Goal: Information Seeking & Learning: Learn about a topic

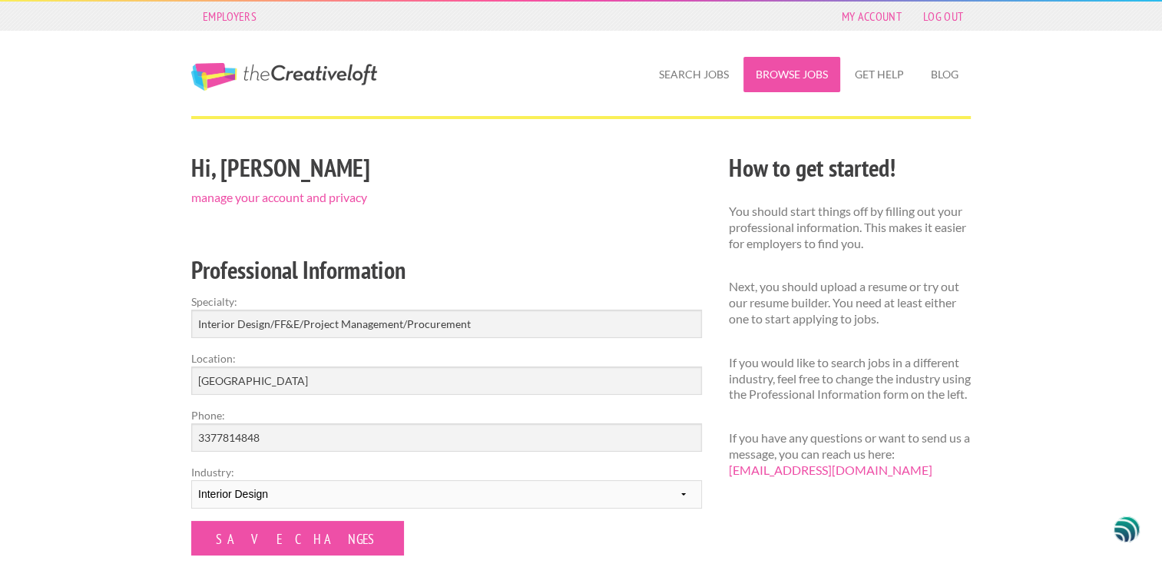
click at [780, 75] on link "Browse Jobs" at bounding box center [792, 74] width 97 height 35
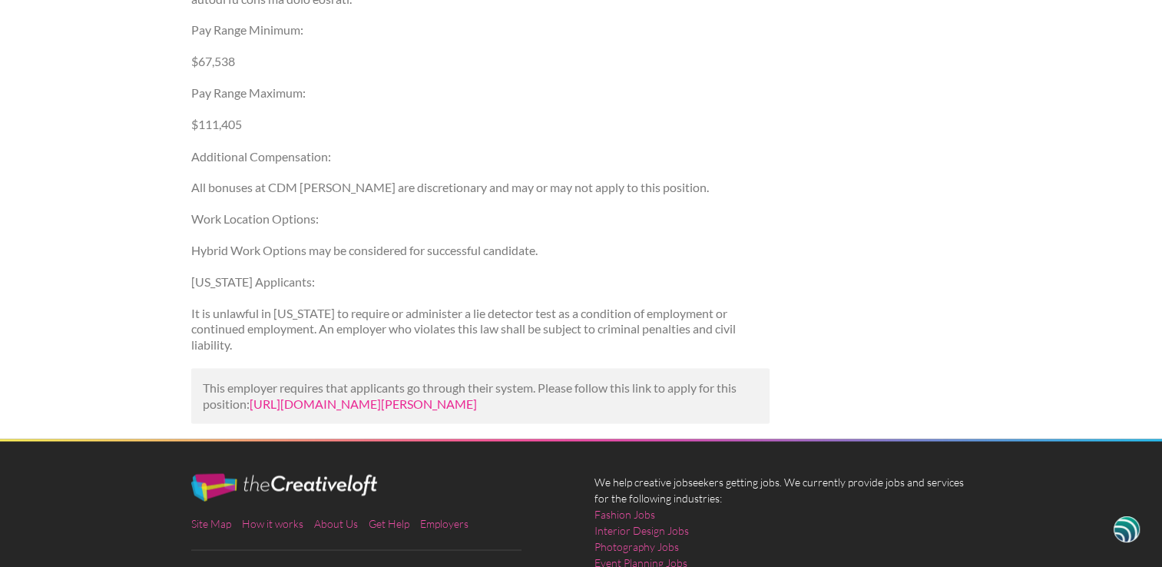
scroll to position [2765, 0]
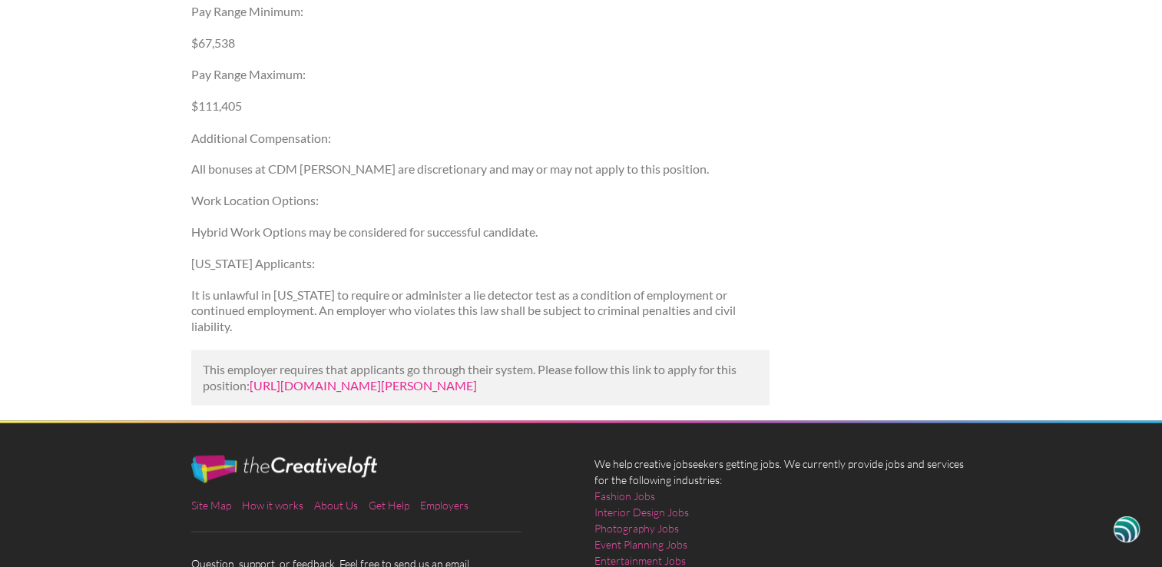
click at [368, 381] on link "https://lensa.com/job-v1/cdm-smith/gulfport-ms/specialist-interior-designer/57f…" at bounding box center [363, 384] width 227 height 15
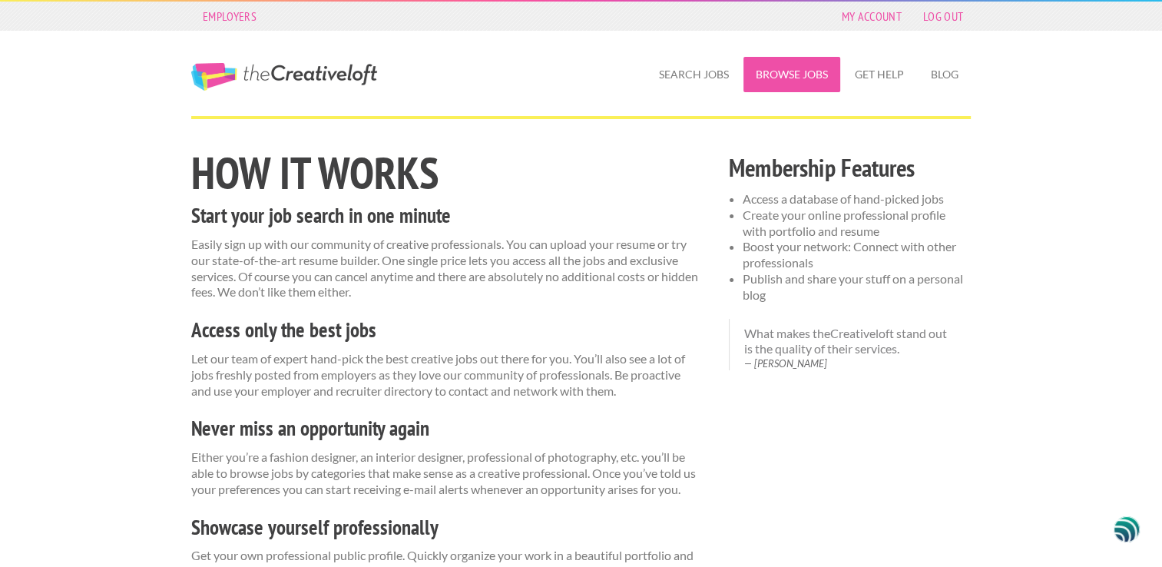
click at [797, 78] on link "Browse Jobs" at bounding box center [792, 74] width 97 height 35
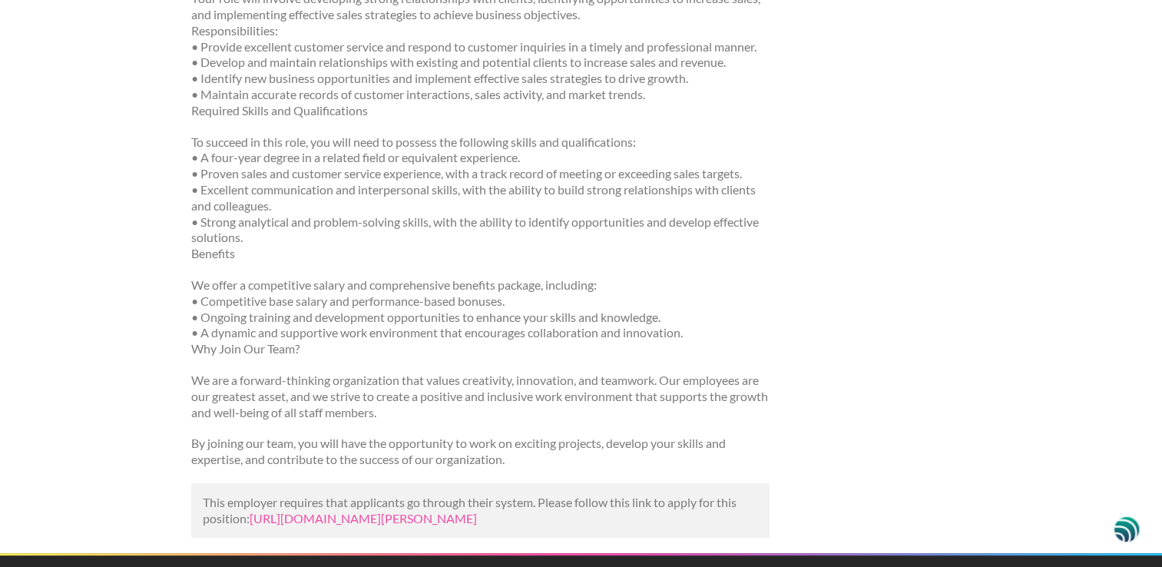
scroll to position [461, 0]
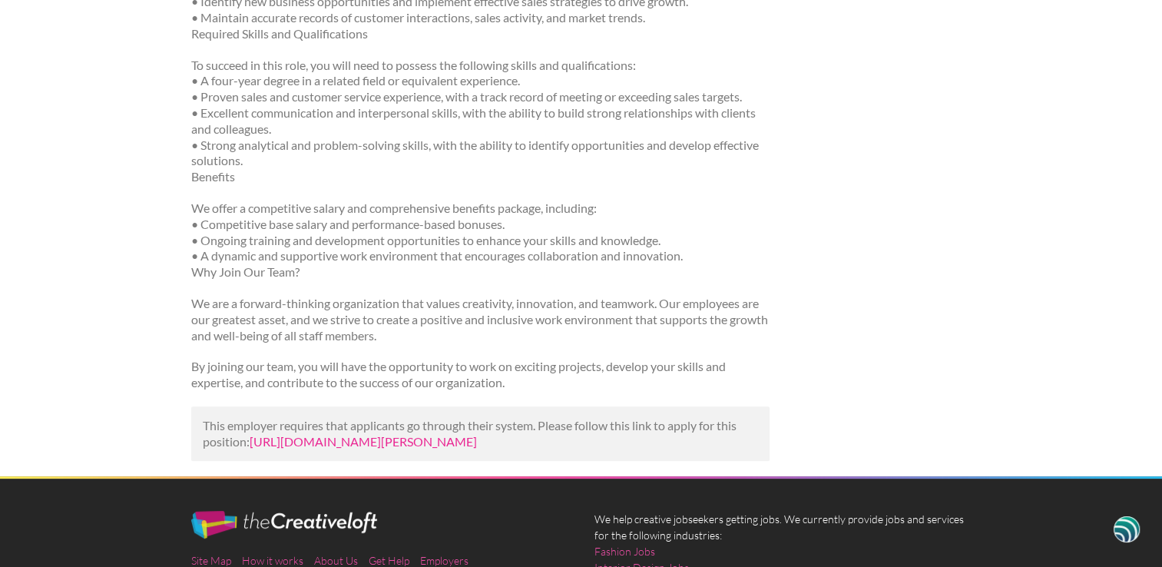
click at [442, 444] on link "https://us.bebee.com/job/3d923090ced80f2eed8b974d9bd6cd19?utm_campaign=google_j…" at bounding box center [363, 441] width 227 height 15
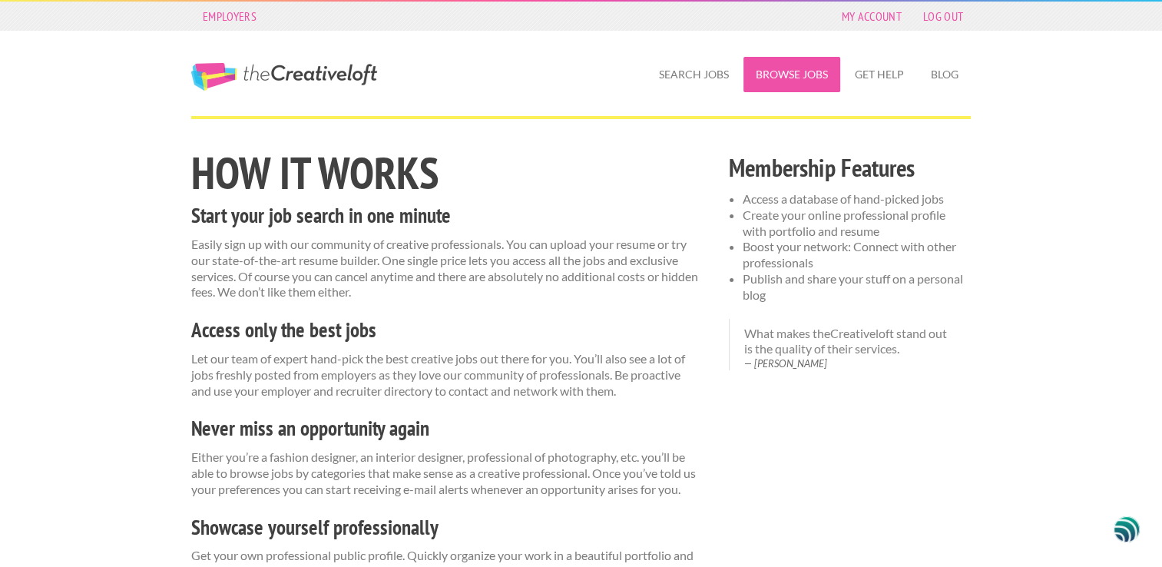
click at [797, 79] on link "Browse Jobs" at bounding box center [792, 74] width 97 height 35
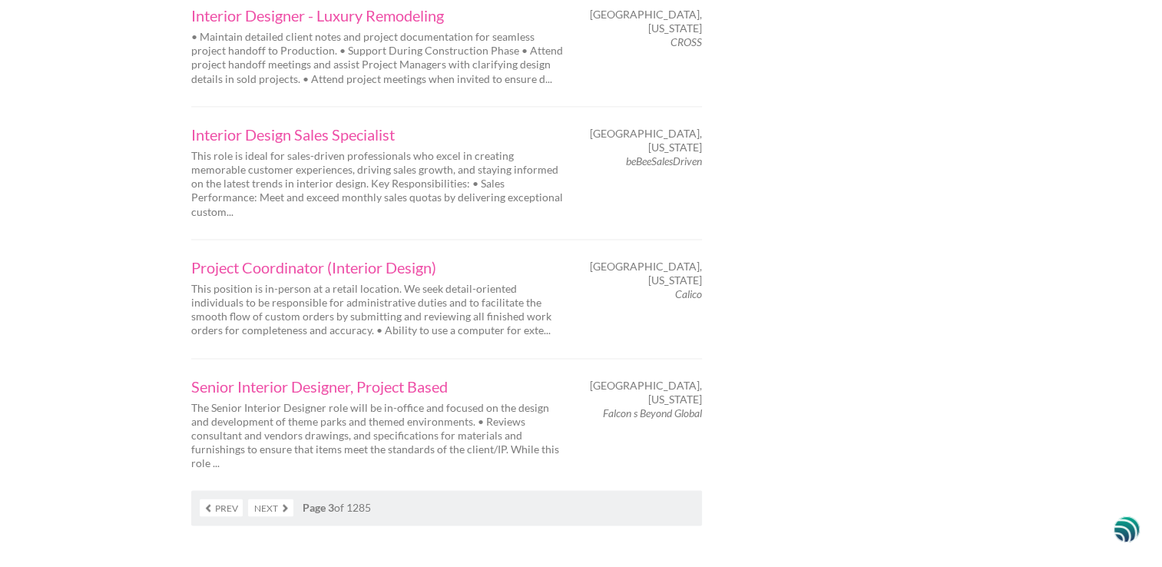
scroll to position [2458, 0]
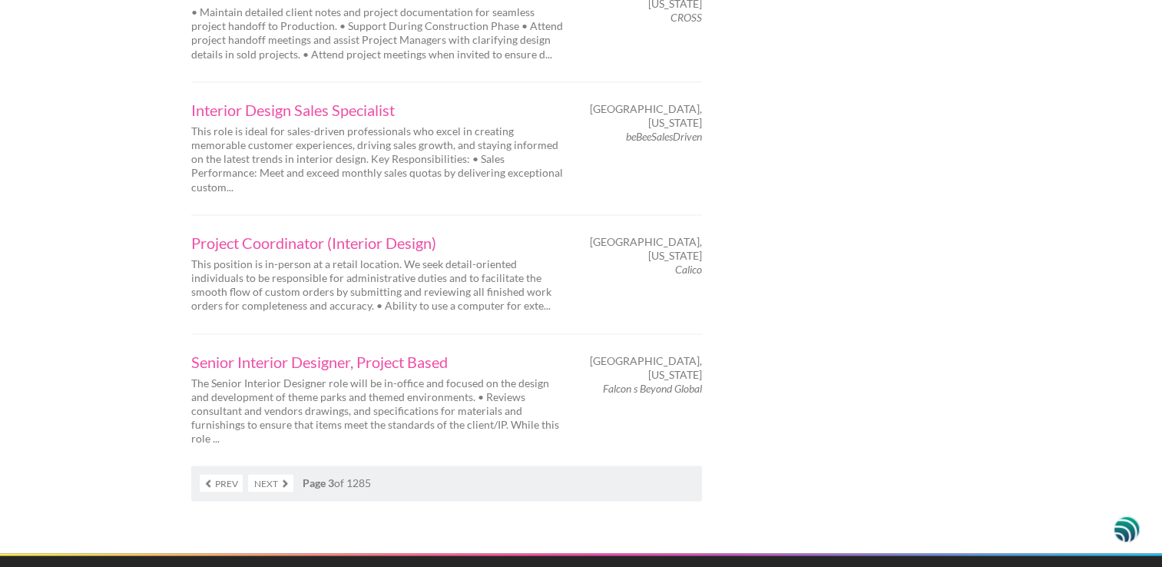
click at [286, 474] on link "Next" at bounding box center [270, 483] width 45 height 18
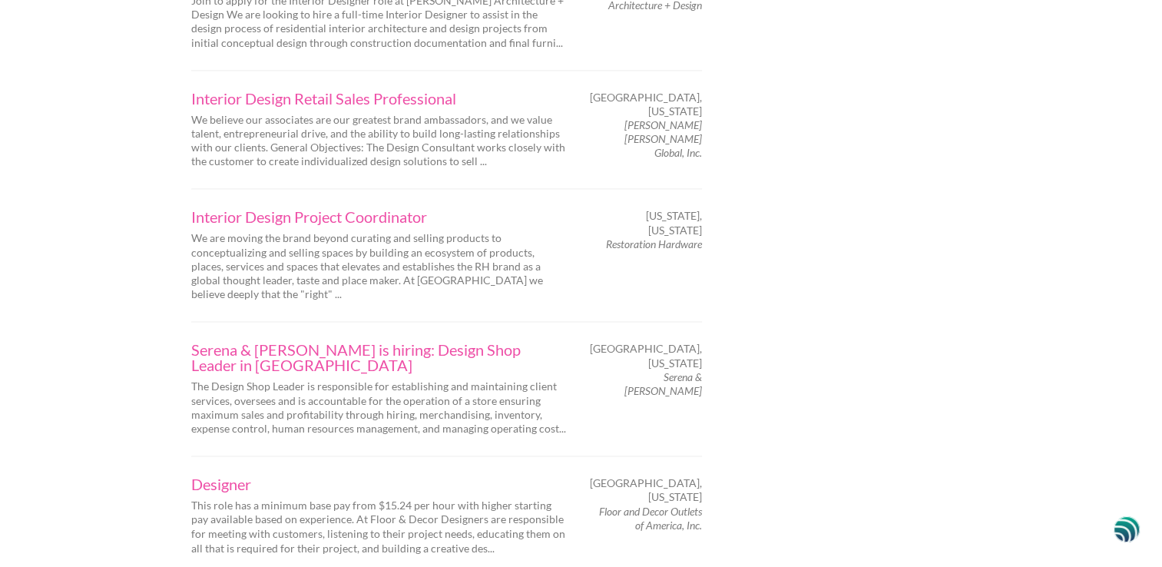
scroll to position [2381, 0]
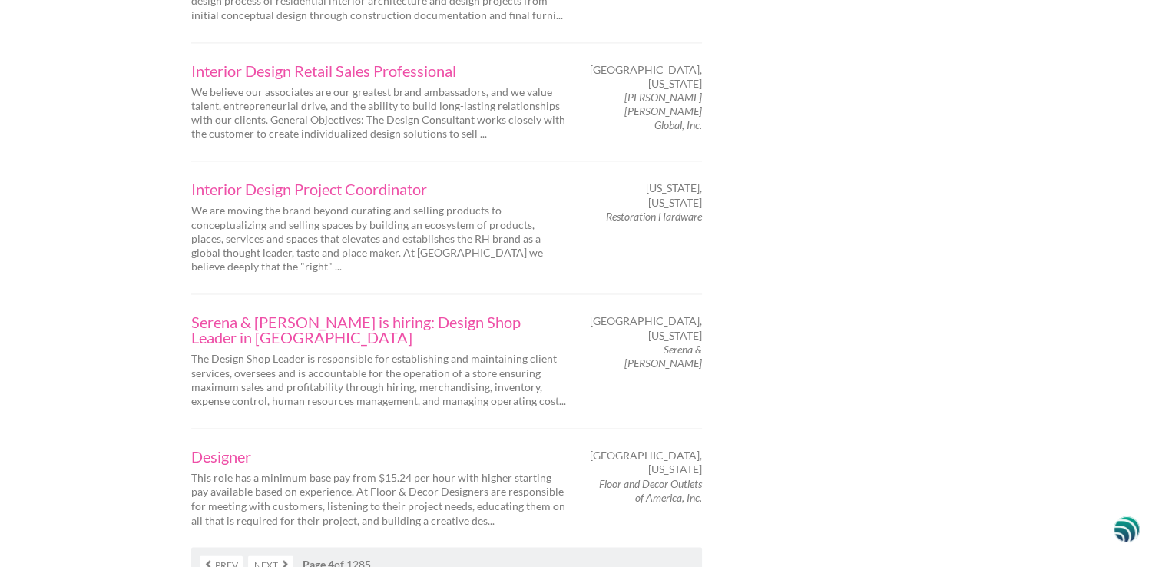
click at [284, 555] on link "Next" at bounding box center [270, 564] width 45 height 18
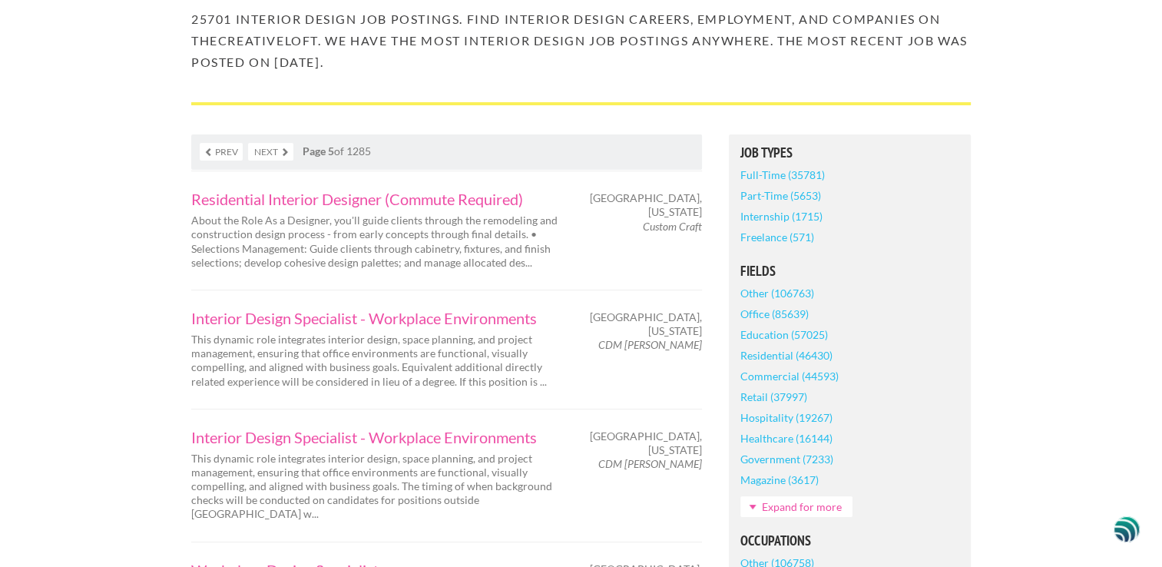
scroll to position [230, 0]
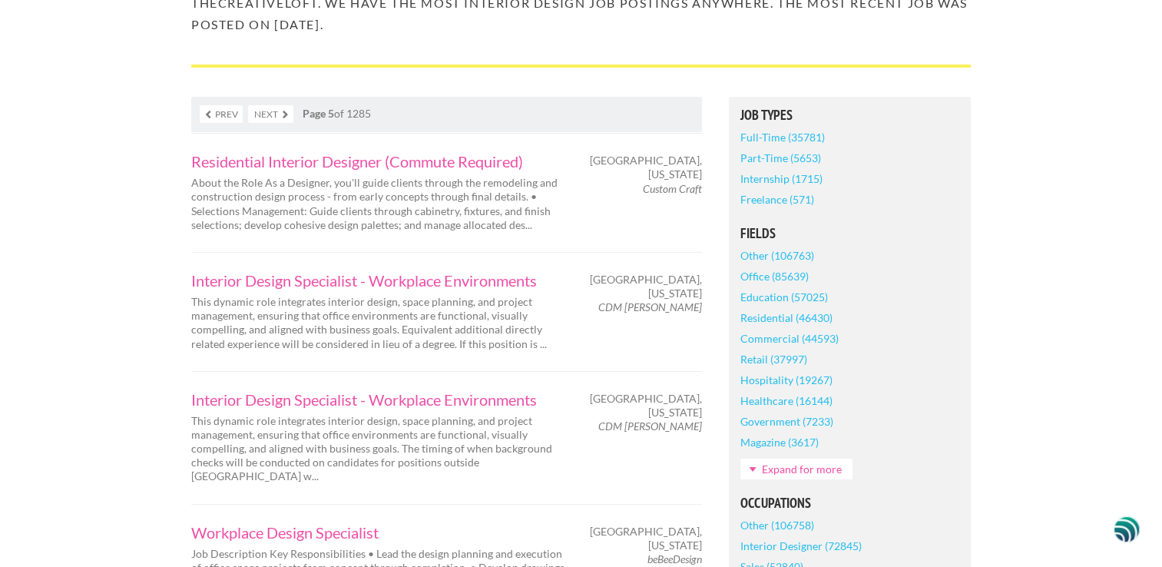
click at [778, 141] on link "Full-Time (35781)" at bounding box center [782, 137] width 84 height 21
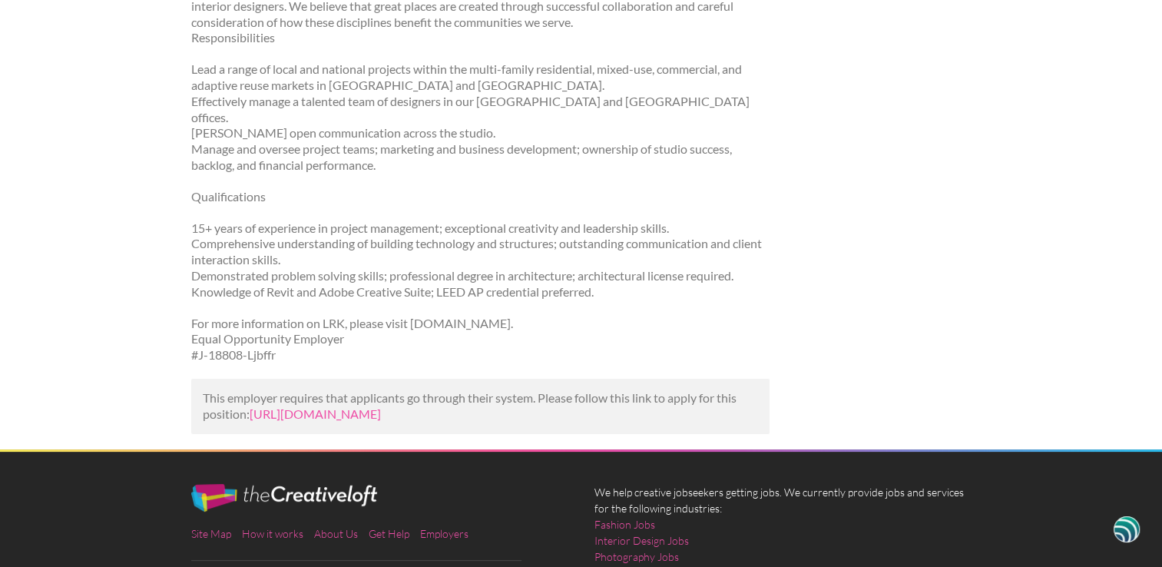
scroll to position [307, 0]
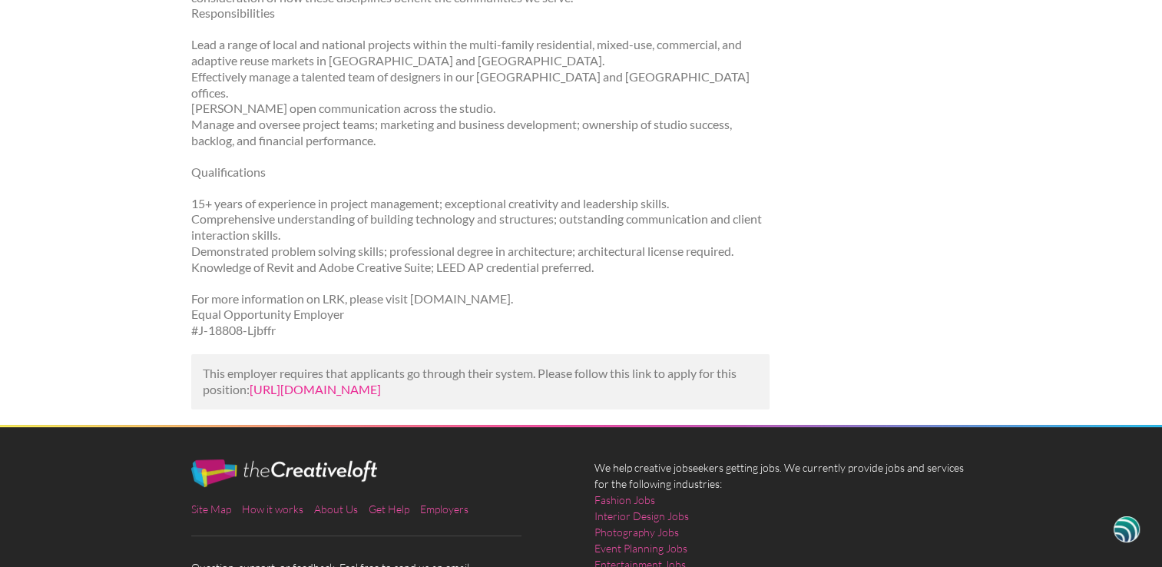
click at [381, 382] on link "[URL][DOMAIN_NAME]" at bounding box center [315, 389] width 131 height 15
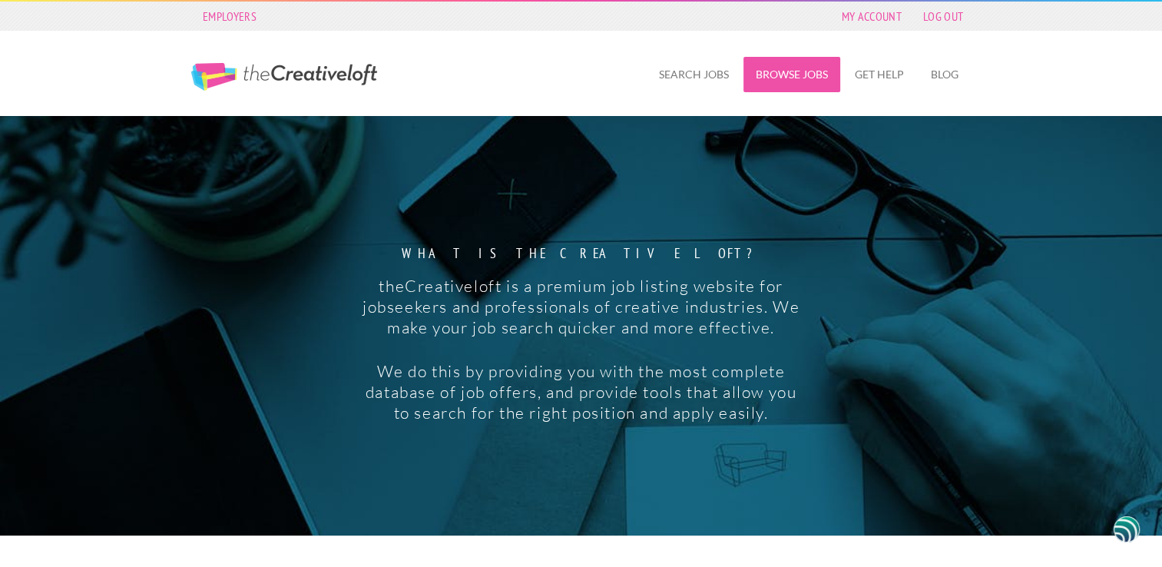
click at [813, 70] on link "Browse Jobs" at bounding box center [792, 74] width 97 height 35
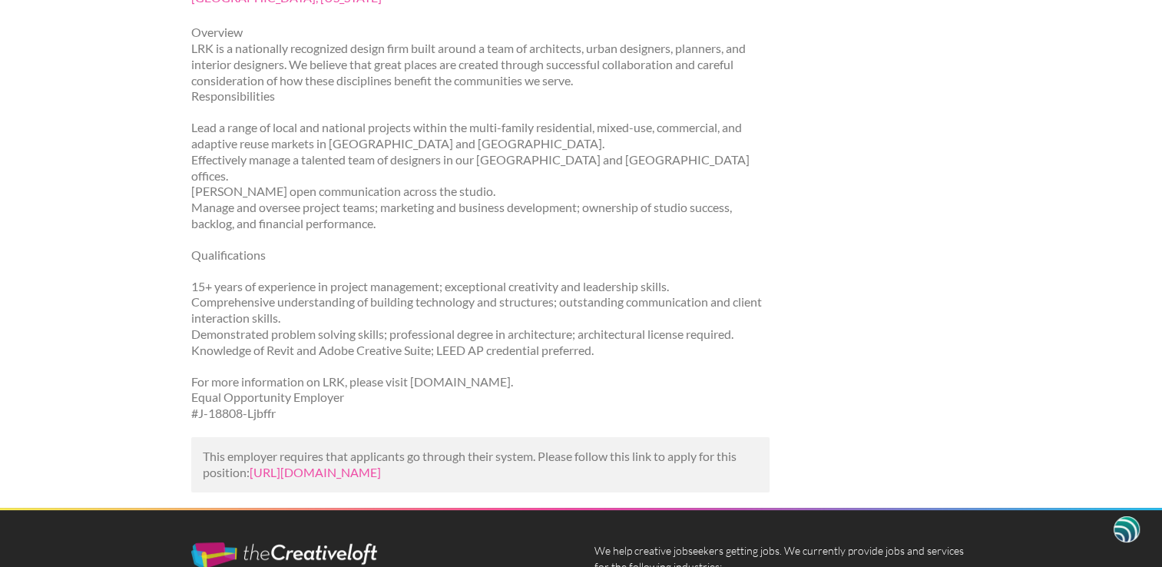
scroll to position [230, 0]
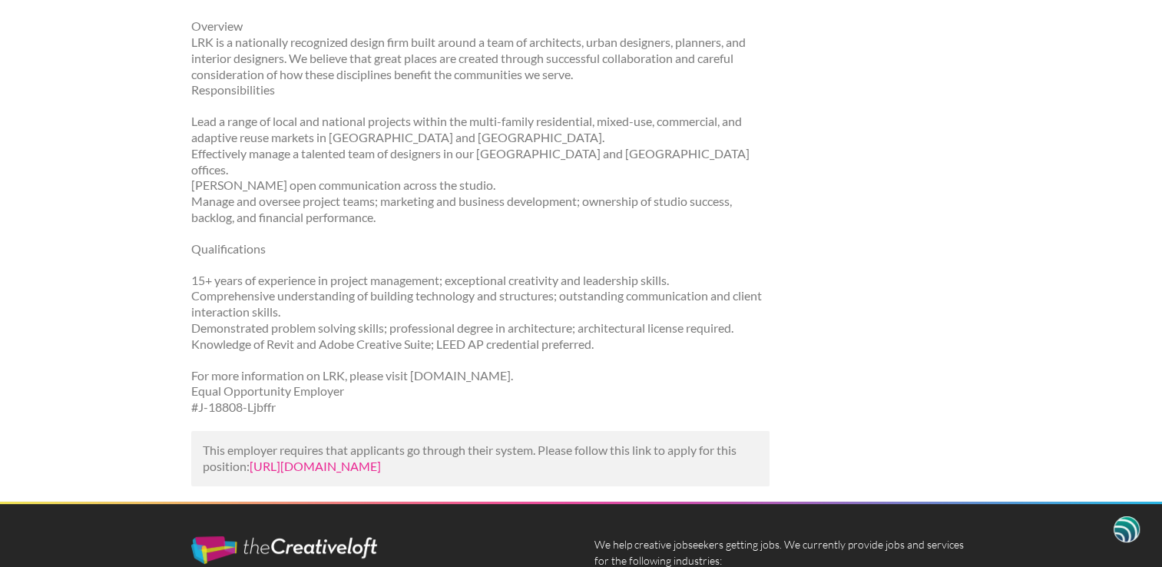
click at [381, 459] on link "https://www.mediabistro.com/jobs/1540530872-design-studio-director-job-at-lrk-i…" at bounding box center [315, 466] width 131 height 15
